Goal: Contribute content: Add original content to the website for others to see

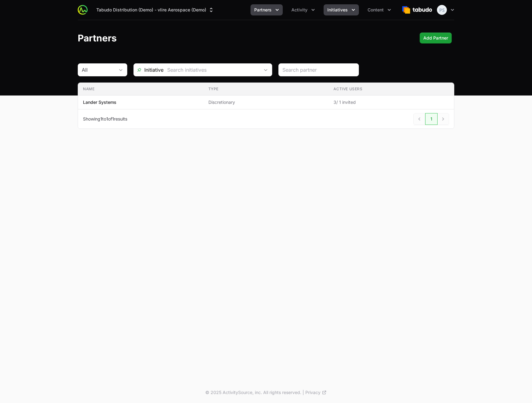
click at [342, 11] on span "Initiatives" at bounding box center [337, 10] width 20 height 6
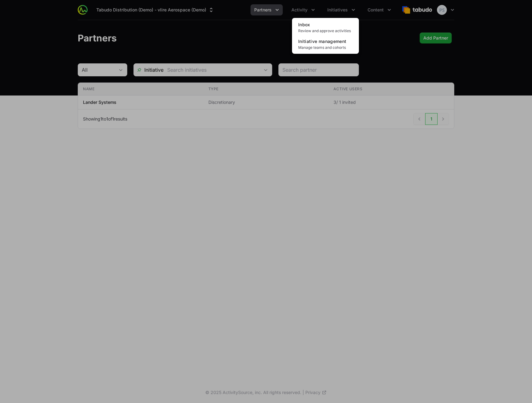
click at [177, 41] on div "Initiatives menu" at bounding box center [266, 201] width 532 height 403
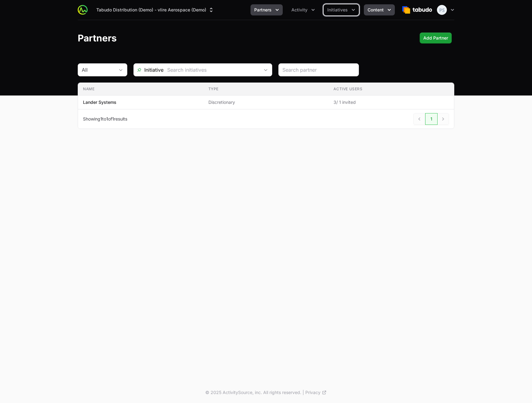
click at [373, 11] on span "Content" at bounding box center [375, 10] width 16 height 6
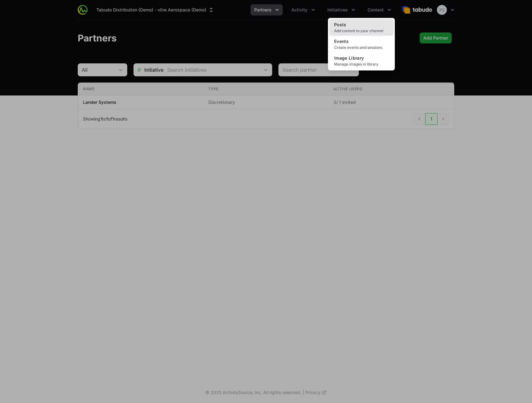
click at [365, 25] on link "Posts Add content to your channel" at bounding box center [361, 27] width 64 height 17
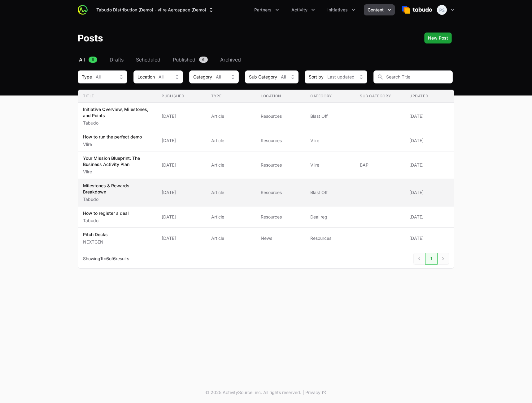
click at [215, 197] on td "Type Article" at bounding box center [231, 193] width 50 height 28
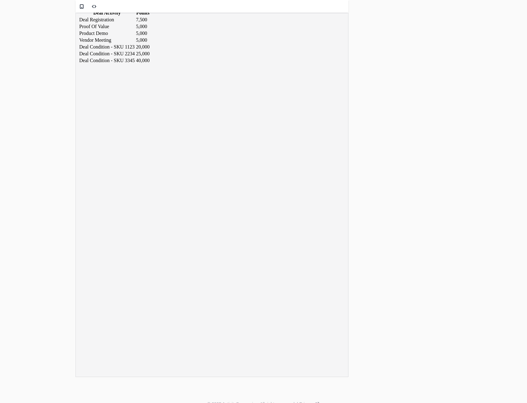
scroll to position [568, 0]
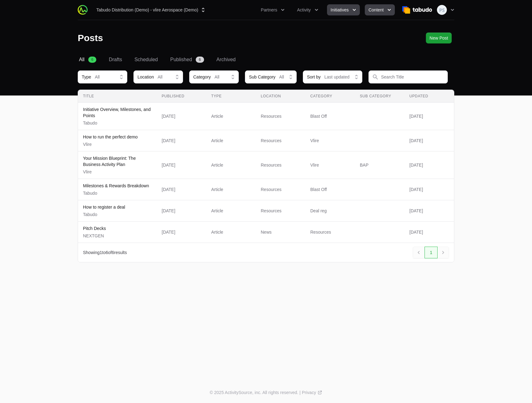
click at [338, 9] on span "Initiatives" at bounding box center [339, 10] width 18 height 6
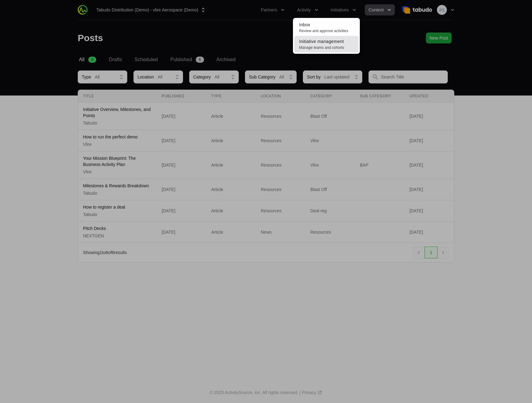
click at [328, 42] on span "Initiative management" at bounding box center [321, 41] width 45 height 5
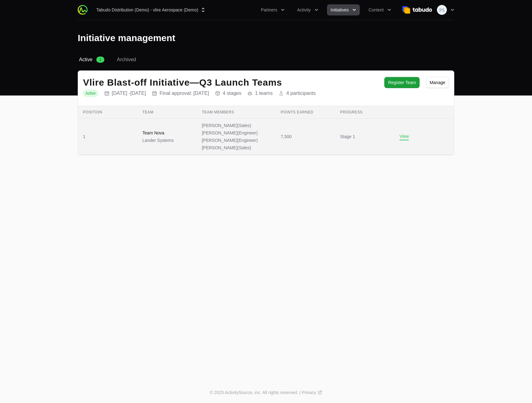
click at [407, 136] on button "View" at bounding box center [403, 137] width 9 height 6
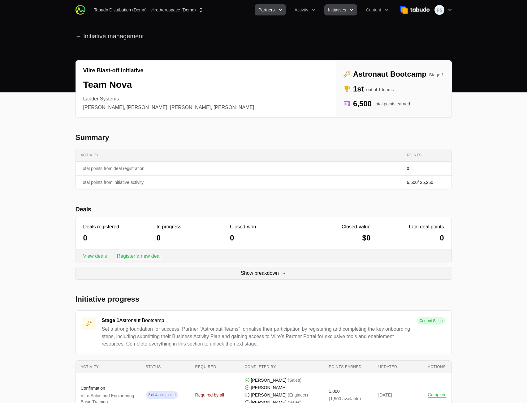
click at [261, 7] on button "Partners" at bounding box center [270, 9] width 31 height 11
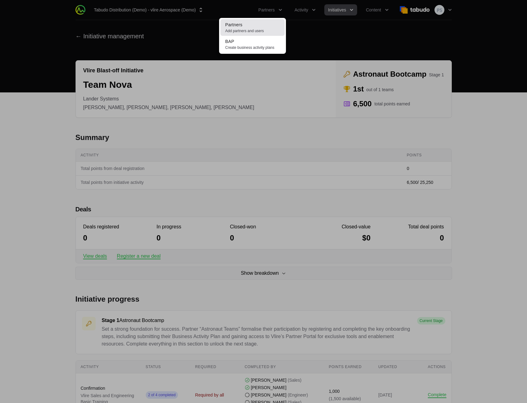
click at [250, 24] on link "Partners Add partners and users" at bounding box center [252, 27] width 64 height 17
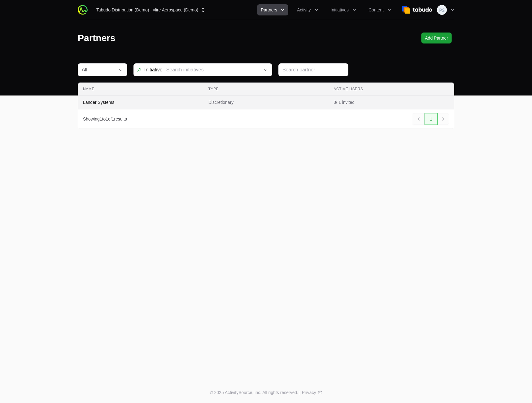
click at [140, 104] on span "Lander Systems" at bounding box center [140, 102] width 115 height 6
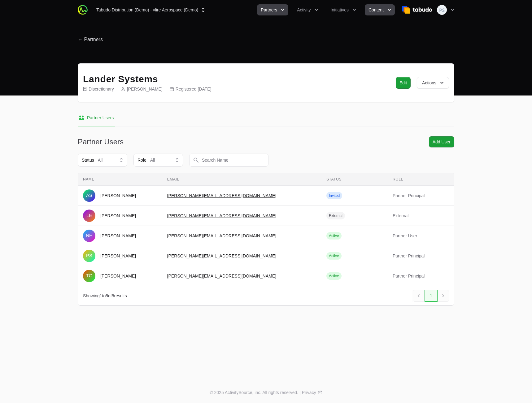
click at [382, 11] on span "Content" at bounding box center [375, 10] width 15 height 6
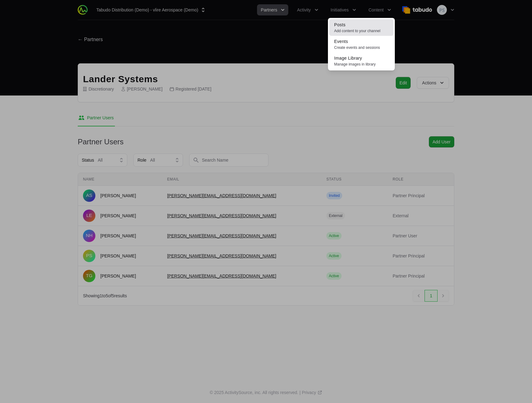
click at [362, 24] on link "Posts Add content to your channel" at bounding box center [361, 27] width 64 height 17
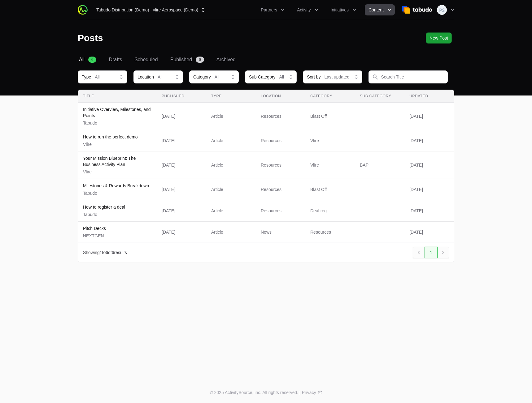
click at [345, 44] on header "Posts New Post New Post" at bounding box center [266, 38] width 532 height 36
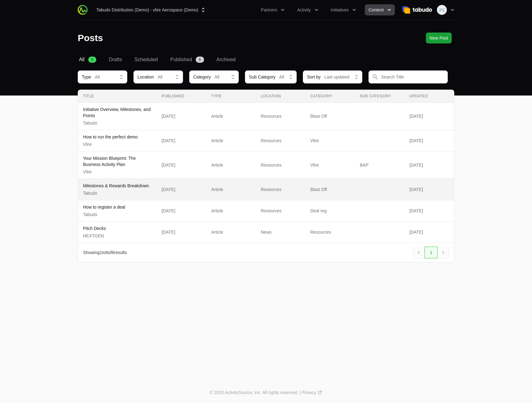
click at [162, 188] on div "[DATE]" at bounding box center [169, 190] width 14 height 6
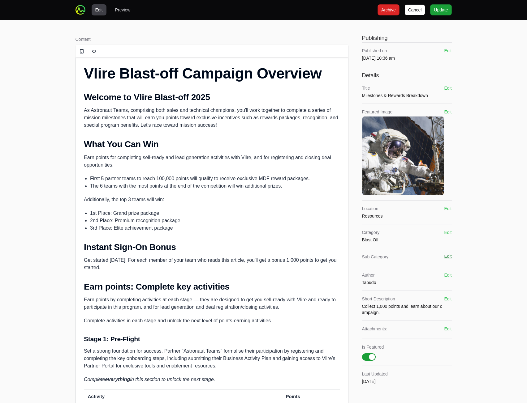
click at [446, 258] on button "Edit" at bounding box center [447, 256] width 7 height 6
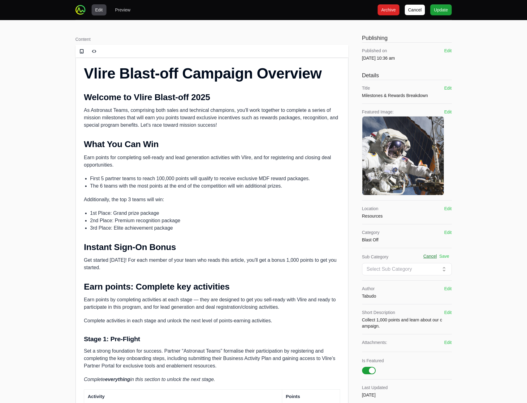
click at [430, 257] on button "Cancel" at bounding box center [430, 256] width 14 height 6
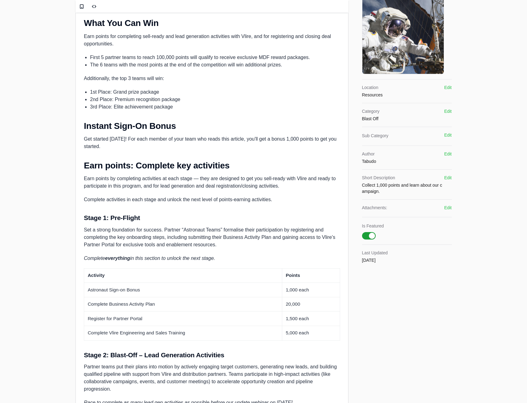
scroll to position [155, 0]
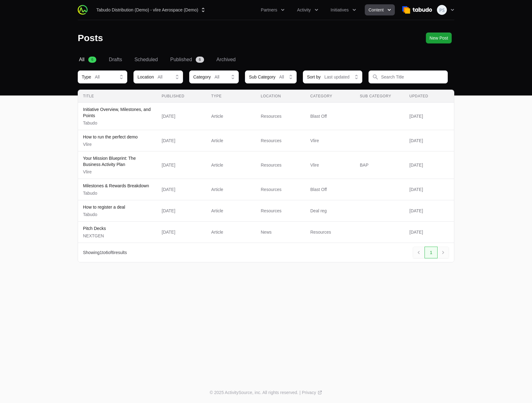
click at [308, 42] on div "Posts New Post New Post" at bounding box center [266, 37] width 376 height 11
click at [432, 39] on span "New Post" at bounding box center [438, 37] width 19 height 7
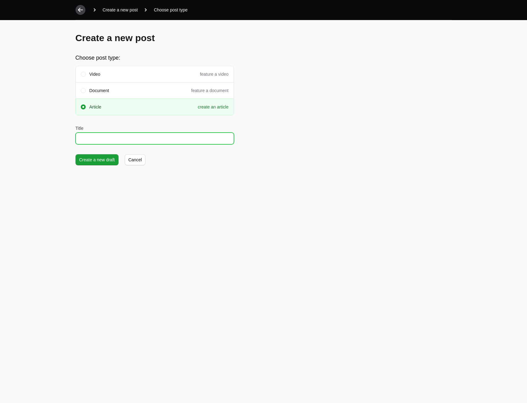
click at [149, 143] on input "Title" at bounding box center [154, 139] width 158 height 12
type input "aasd"
click at [92, 162] on span "Create a new draft" at bounding box center [97, 159] width 36 height 7
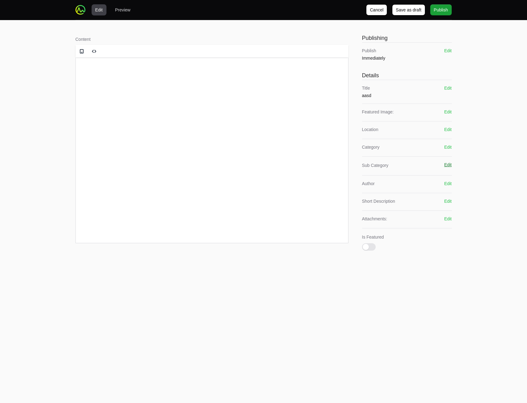
click at [445, 166] on button "Edit" at bounding box center [447, 165] width 7 height 6
click at [412, 181] on input "text" at bounding box center [403, 177] width 74 height 7
click at [434, 319] on main "Edit Preview [PERSON_NAME] Save as draft Save as draft Publish Publish Content …" at bounding box center [263, 201] width 527 height 403
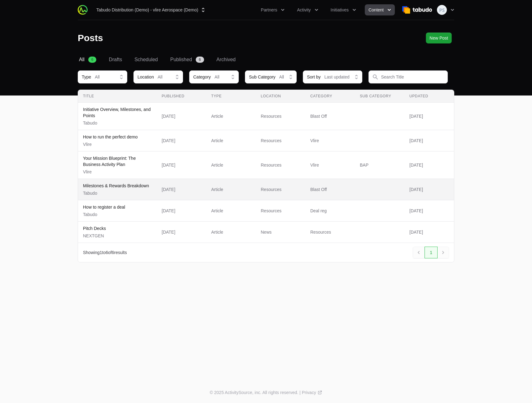
click at [227, 188] on span "Article" at bounding box center [231, 190] width 40 height 6
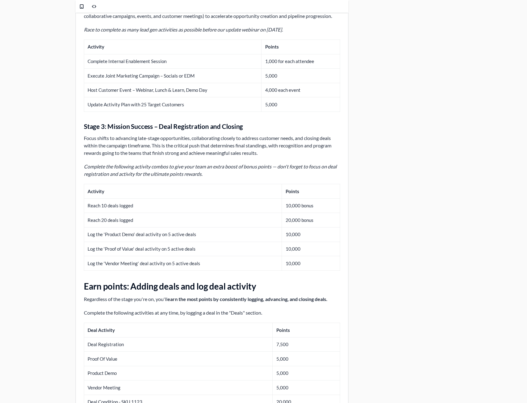
scroll to position [568, 0]
